Goal: Task Accomplishment & Management: Manage account settings

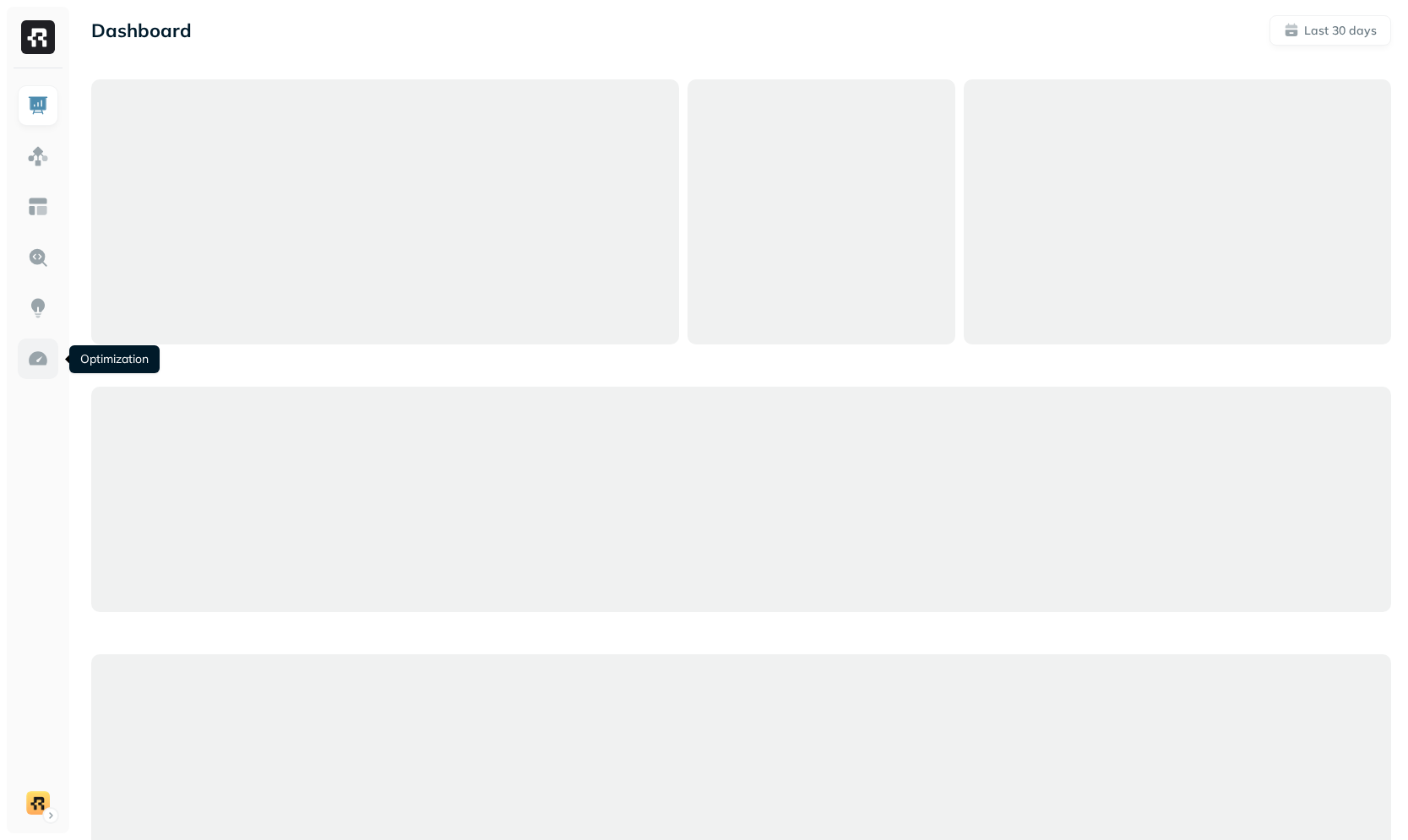
click at [47, 368] on img at bounding box center [38, 359] width 22 height 22
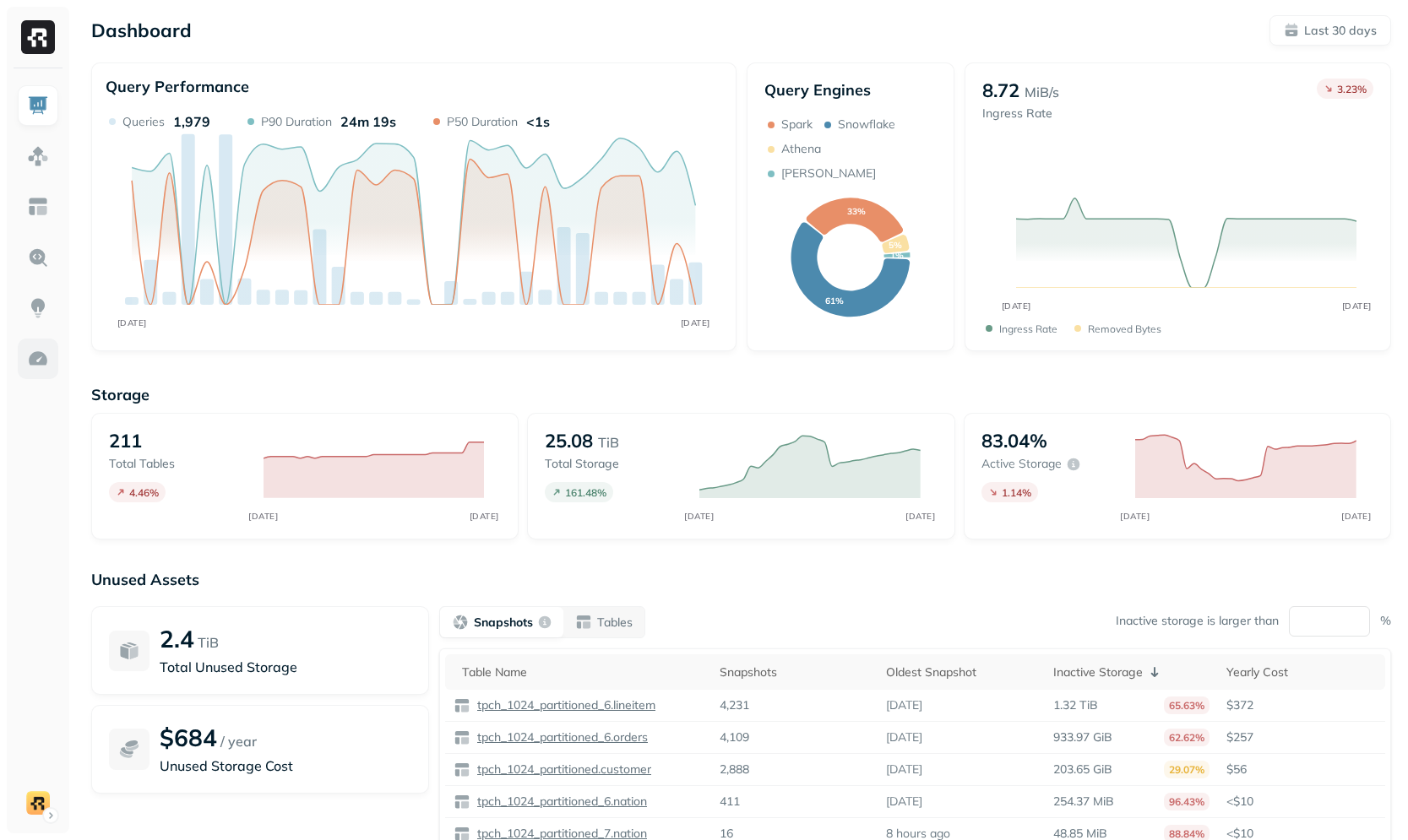
click at [47, 368] on img at bounding box center [38, 359] width 22 height 22
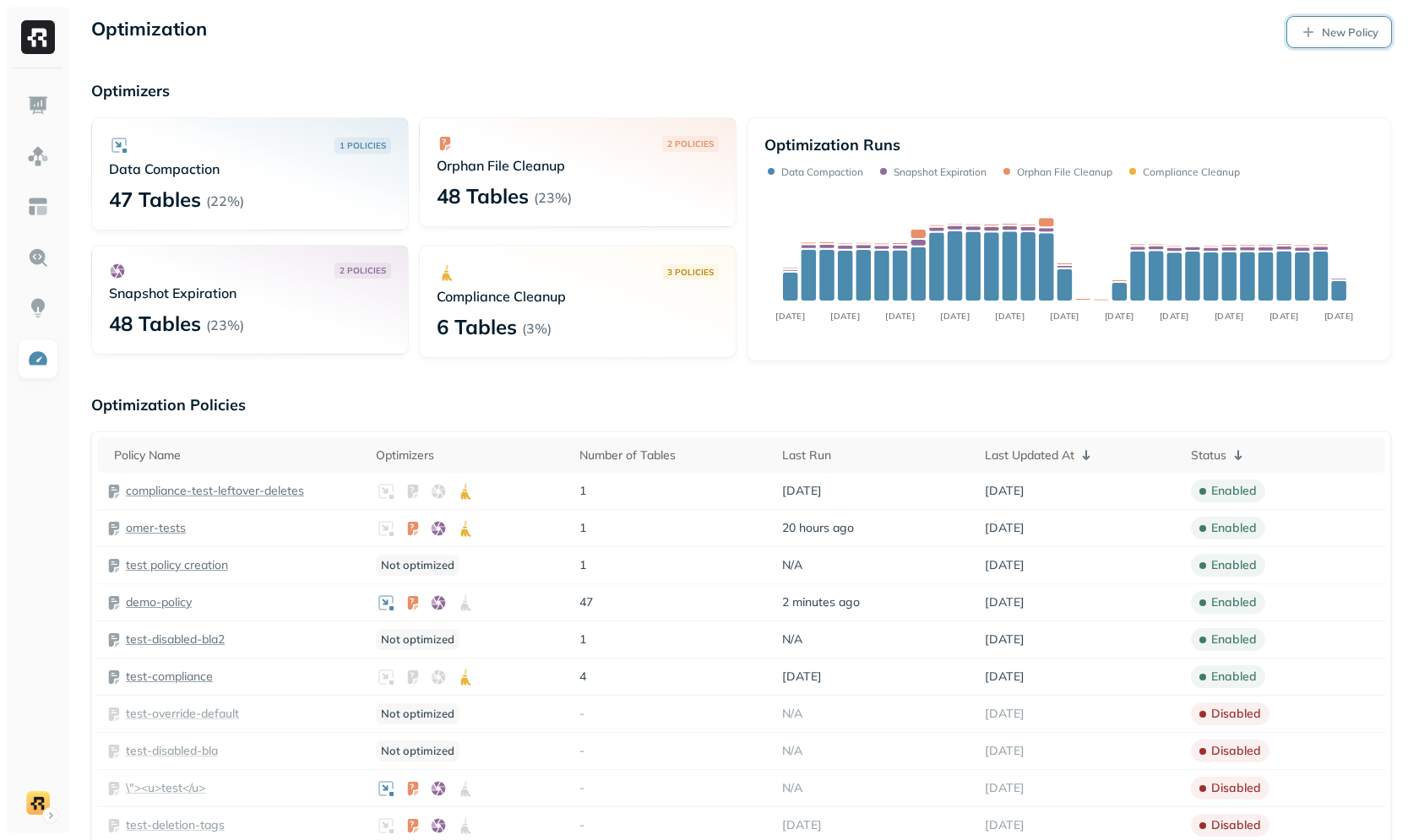
click at [1338, 34] on p "New Policy" at bounding box center [1350, 33] width 56 height 16
click at [197, 642] on p "test-disabled-bla2" at bounding box center [175, 640] width 99 height 16
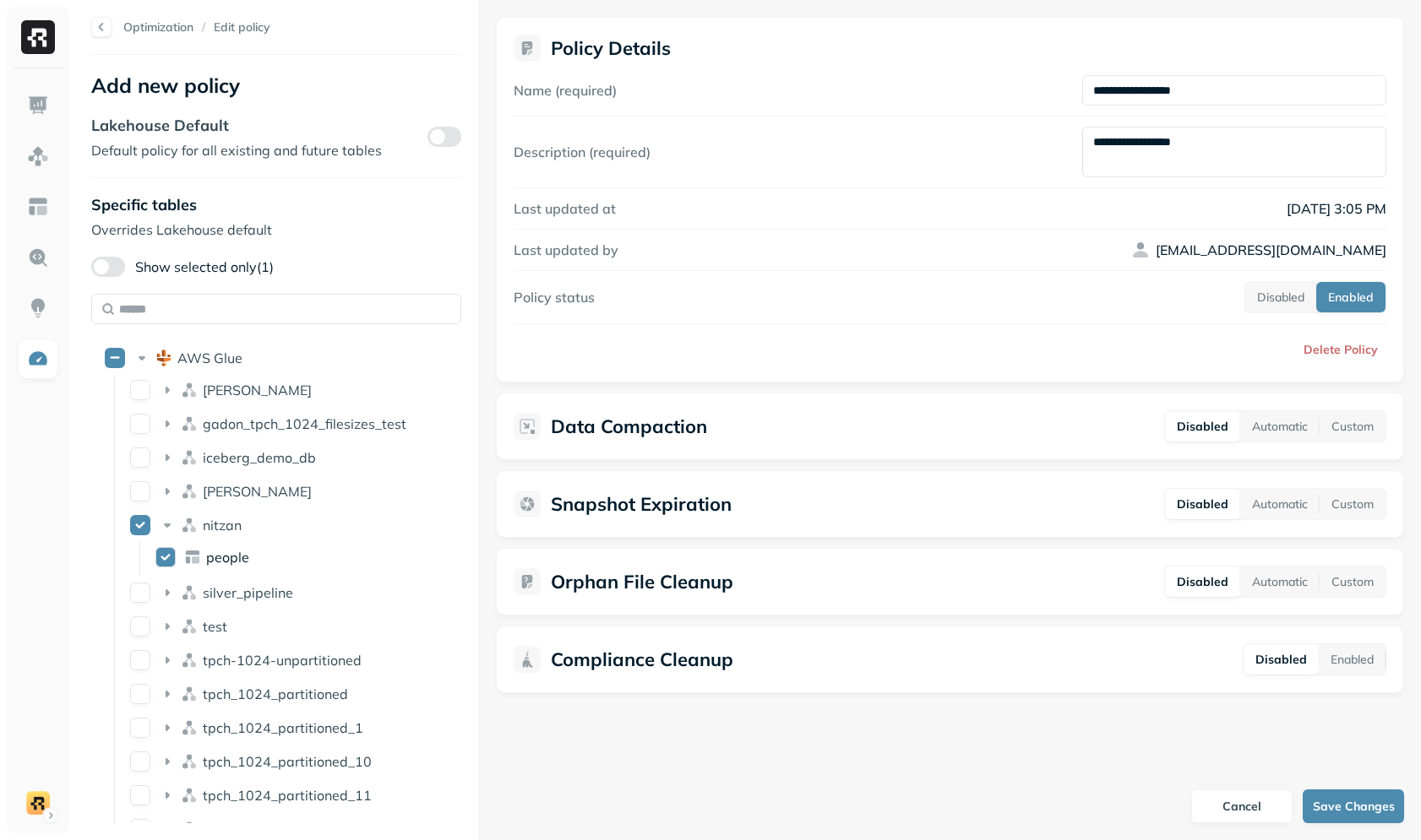
click at [230, 563] on span "people" at bounding box center [227, 557] width 43 height 17
click at [196, 549] on icon at bounding box center [192, 557] width 17 height 17
click at [1316, 791] on button "Save Changes" at bounding box center [1354, 806] width 101 height 34
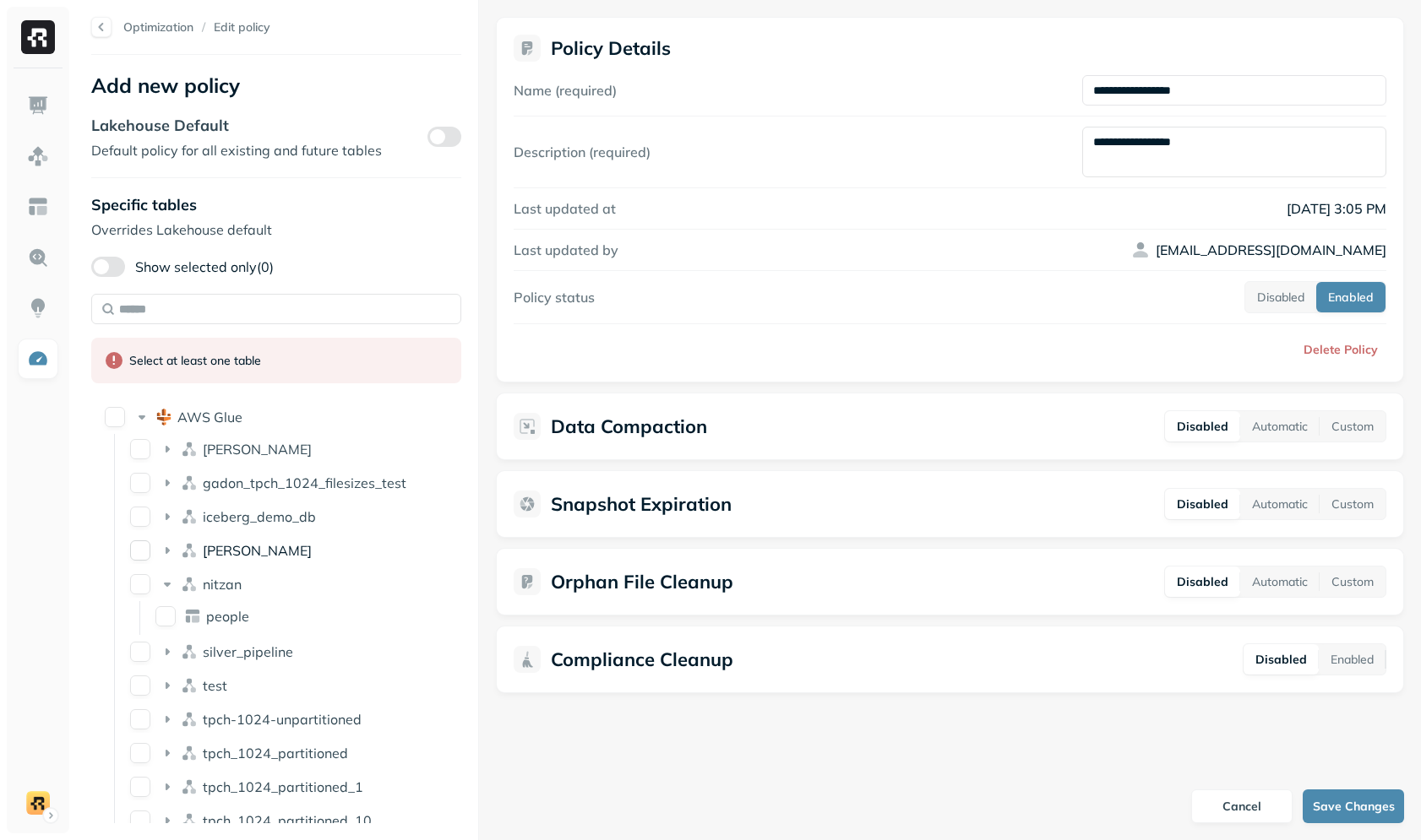
click at [210, 546] on span "[PERSON_NAME]" at bounding box center [258, 550] width 109 height 17
click at [220, 635] on ul "employees ml__install_obs testush" at bounding box center [300, 618] width 322 height 101
click at [224, 647] on span "testush" at bounding box center [229, 650] width 47 height 17
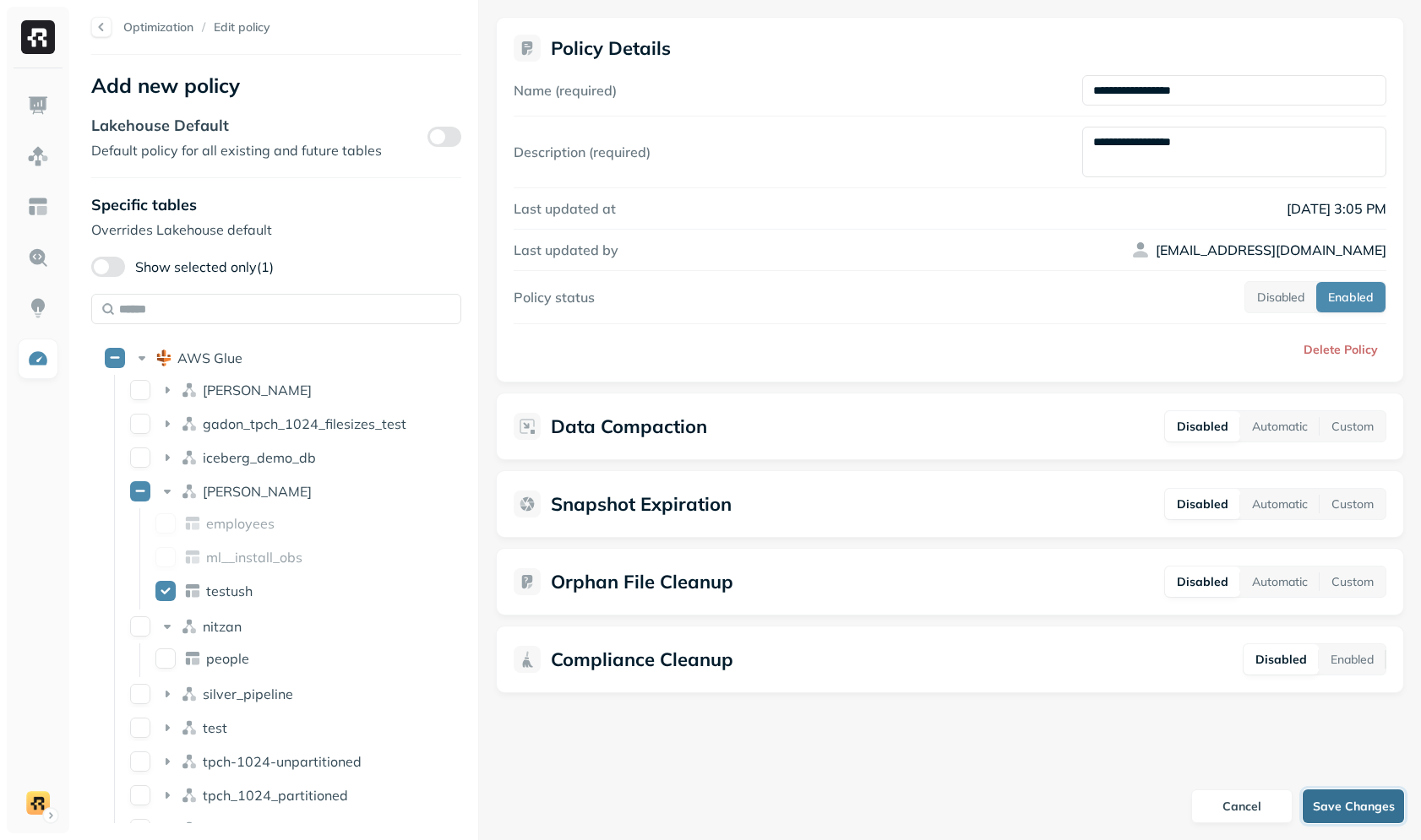
click at [1306, 800] on button "Save Changes" at bounding box center [1354, 806] width 101 height 34
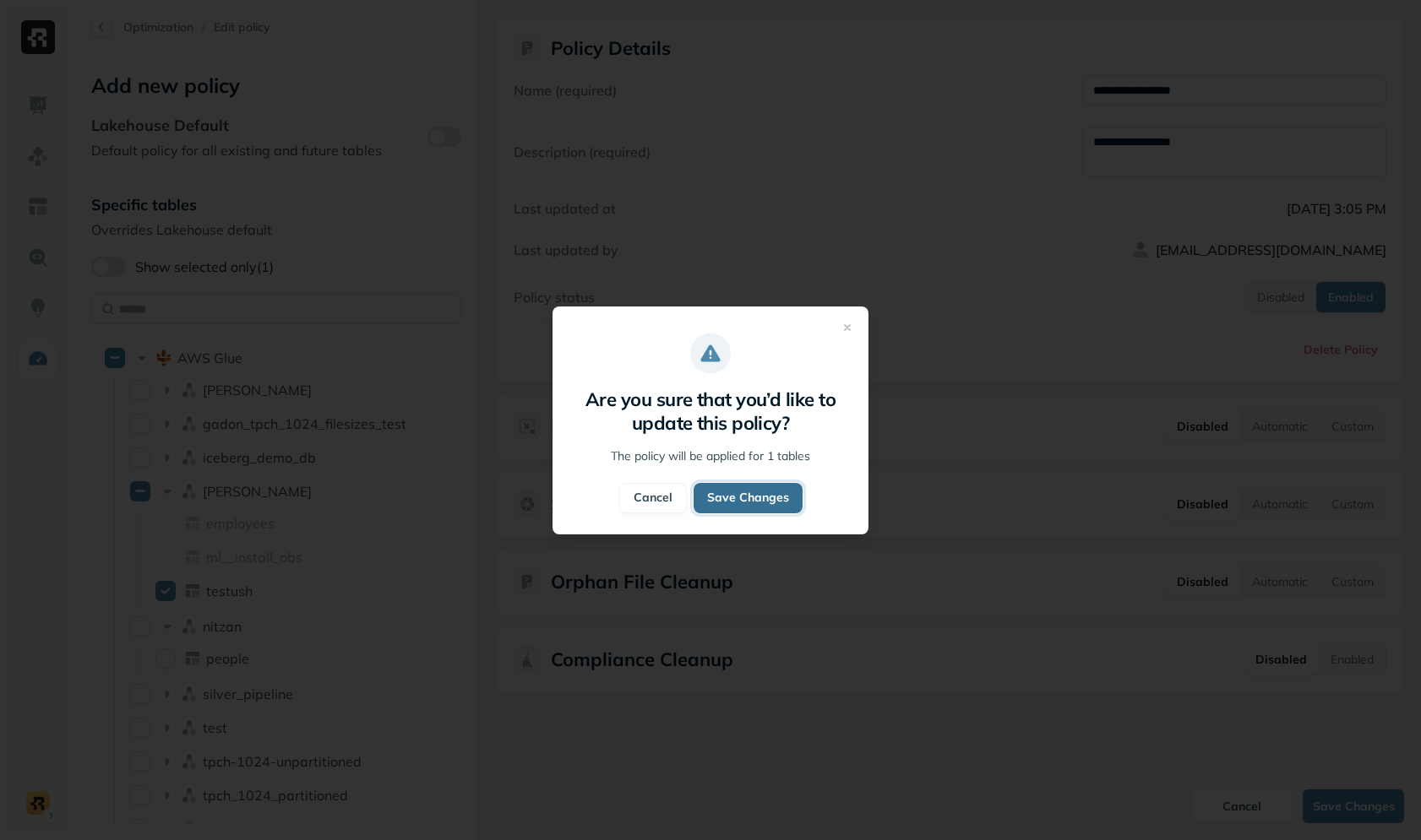
click at [771, 505] on button "Save Changes" at bounding box center [748, 498] width 109 height 31
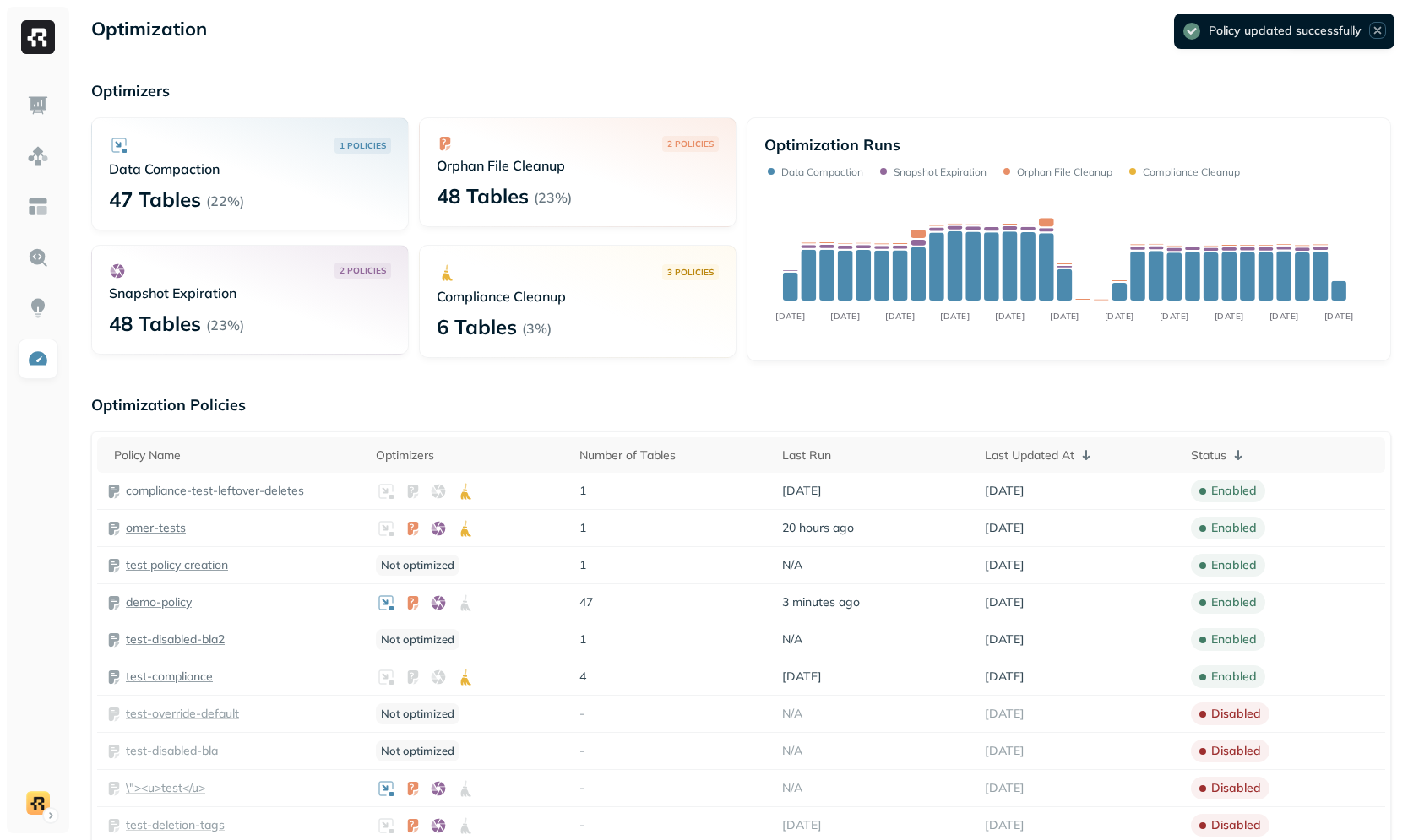
click at [1372, 36] on icon "Notifications (F8)" at bounding box center [1377, 30] width 15 height 15
